Goal: Task Accomplishment & Management: Use online tool/utility

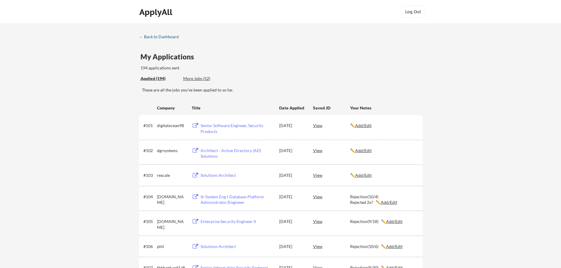
drag, startPoint x: 156, startPoint y: 35, endPoint x: 168, endPoint y: 35, distance: 11.5
click at [156, 35] on div "← Back to Dashboard" at bounding box center [161, 37] width 44 height 4
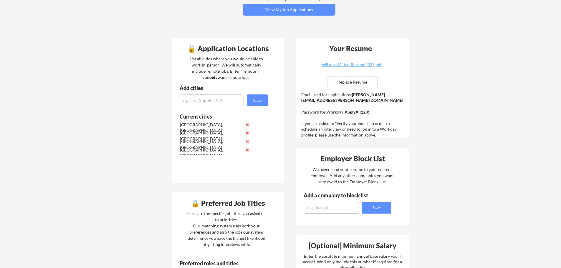
scroll to position [118, 0]
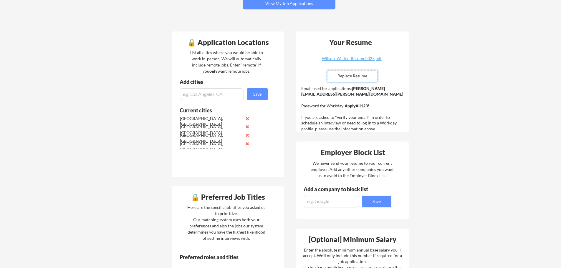
click at [347, 77] on input "file" at bounding box center [352, 76] width 50 height 11
type input "C:\fakepath\Wilson_Walter_Resume--2025.pdf"
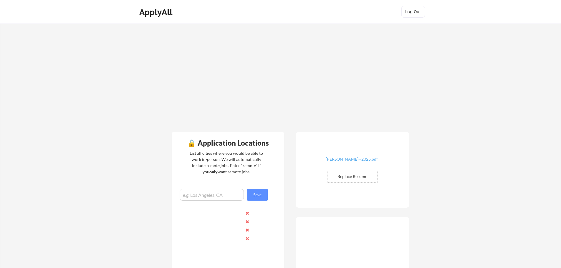
scroll to position [118, 0]
